Goal: Understand process/instructions: Learn about a topic

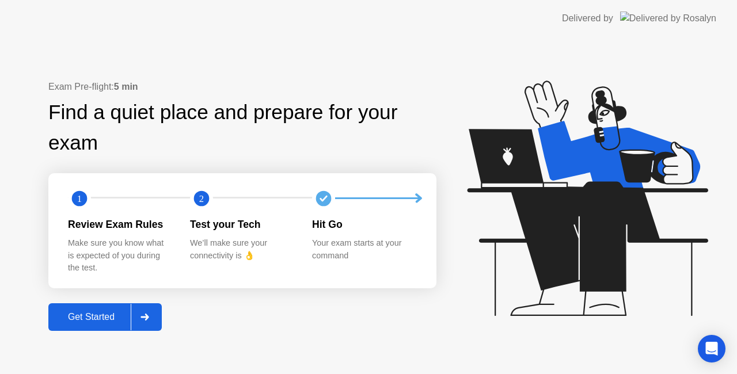
click at [128, 321] on div "Get Started" at bounding box center [91, 317] width 79 height 10
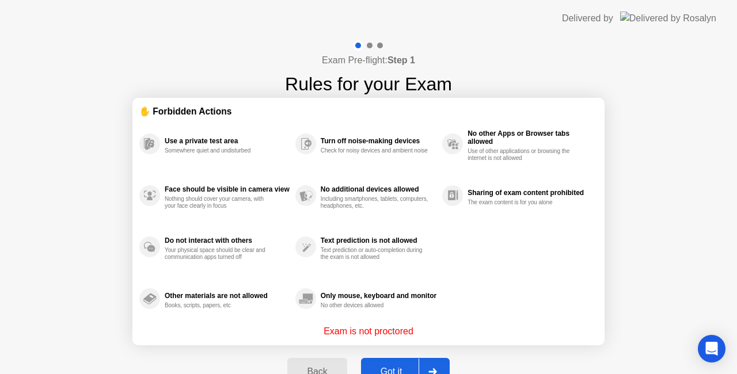
click at [406, 363] on button "Got it" at bounding box center [405, 372] width 89 height 28
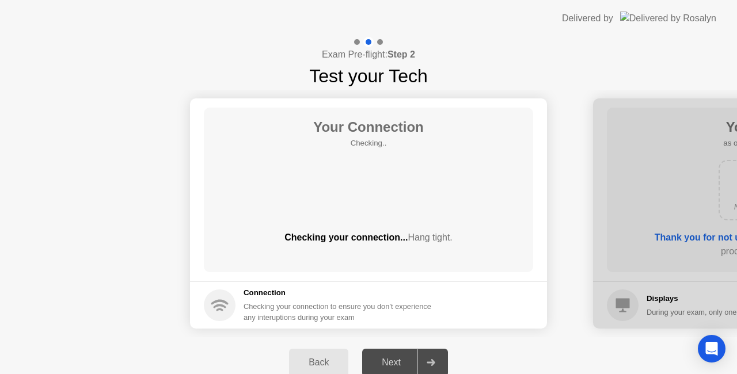
click at [406, 363] on div "Next" at bounding box center [390, 362] width 51 height 10
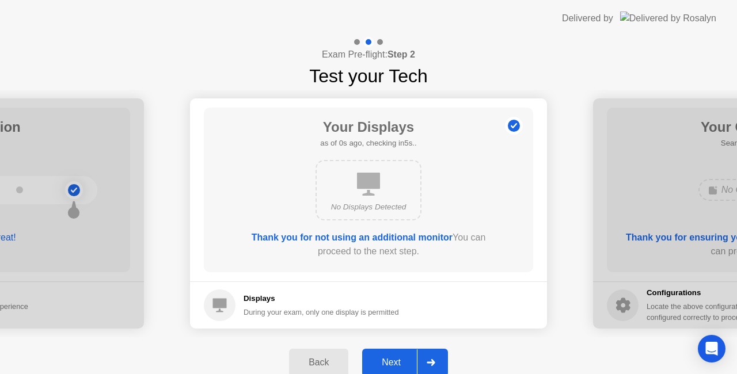
click at [403, 361] on div "Next" at bounding box center [390, 362] width 51 height 10
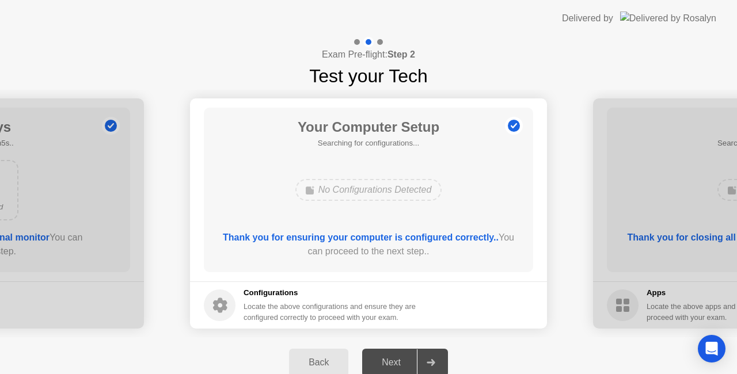
click at [403, 361] on div "Next" at bounding box center [390, 362] width 51 height 10
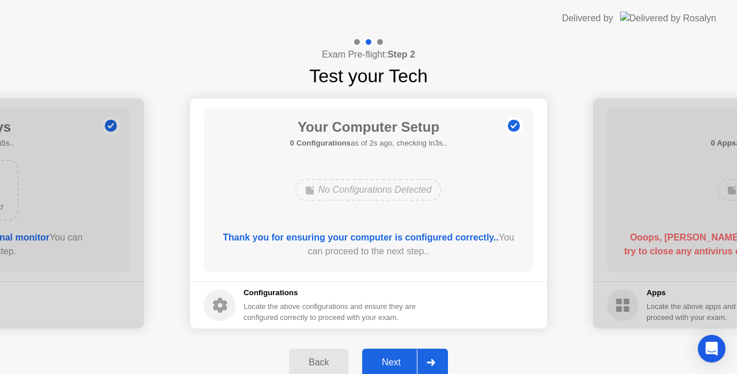
click at [403, 361] on div "Next" at bounding box center [390, 362] width 51 height 10
